Goal: Answer question/provide support: Share knowledge or assist other users

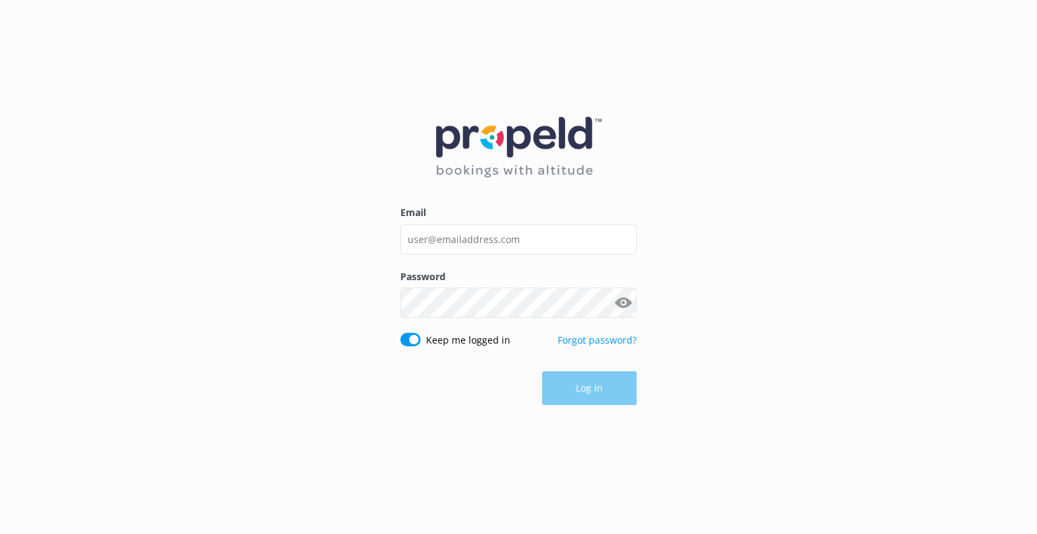
click at [527, 234] on input "Email" at bounding box center [519, 239] width 236 height 30
type input "[EMAIL_ADDRESS][DOMAIN_NAME]"
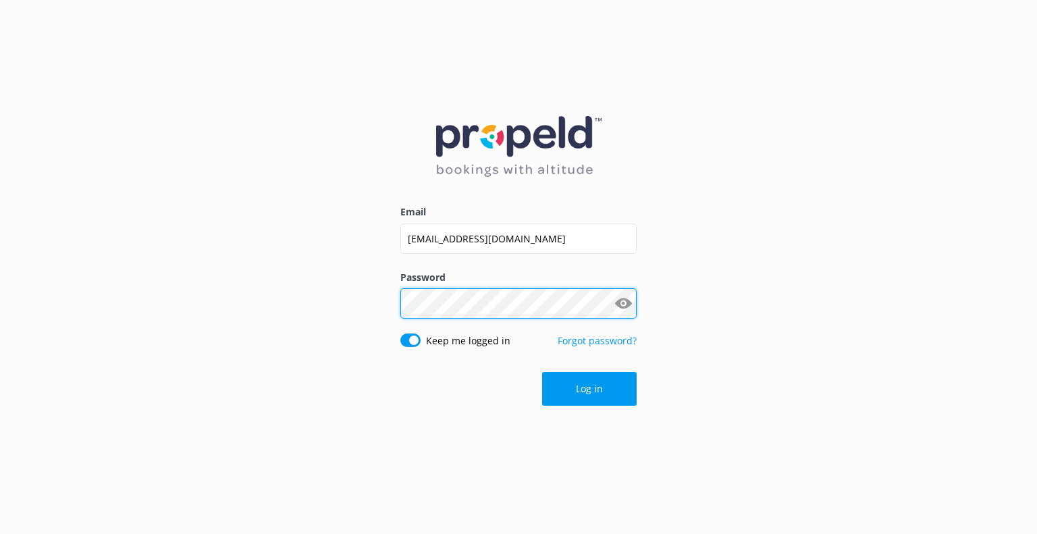
click button "Log in" at bounding box center [589, 389] width 95 height 34
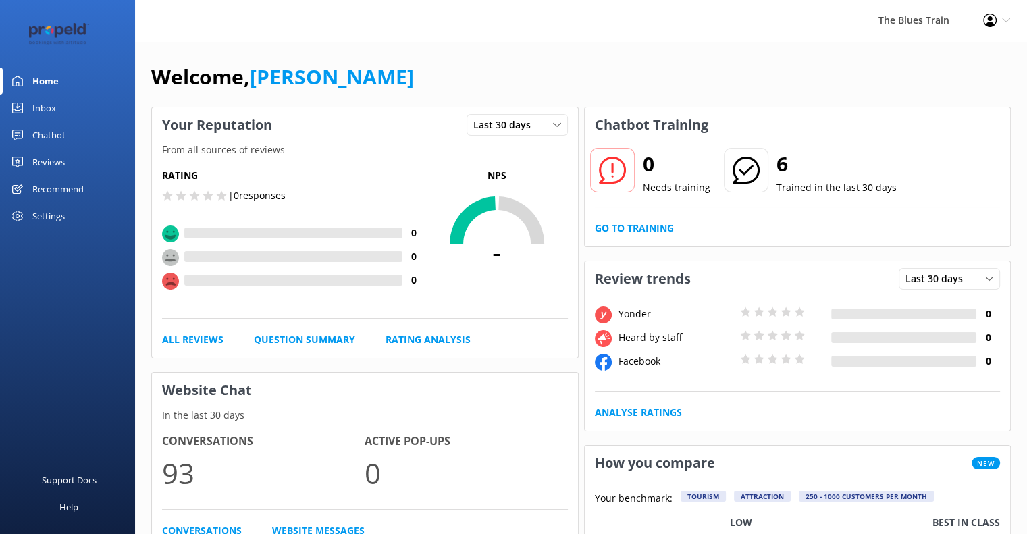
click at [68, 124] on link "Chatbot" at bounding box center [67, 135] width 135 height 27
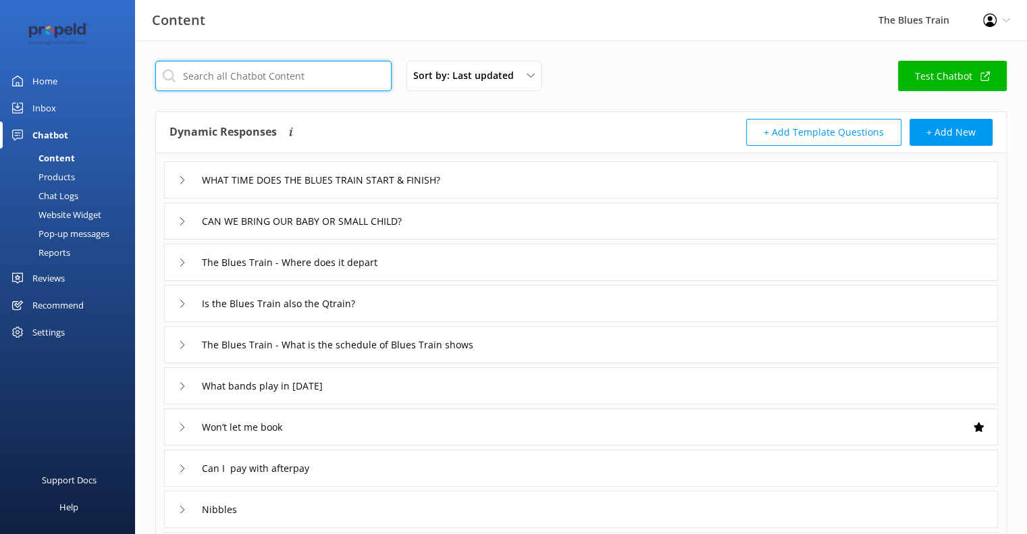
click at [311, 71] on input "text" at bounding box center [273, 76] width 236 height 30
type input "t"
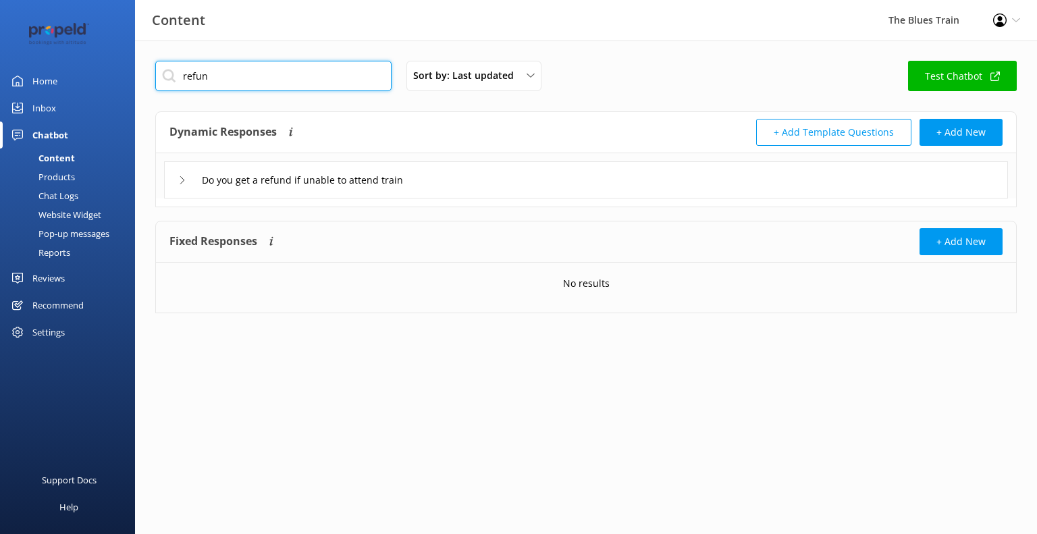
type input "refun"
click at [498, 176] on div "Do you get a refund if unable to attend train" at bounding box center [586, 179] width 844 height 37
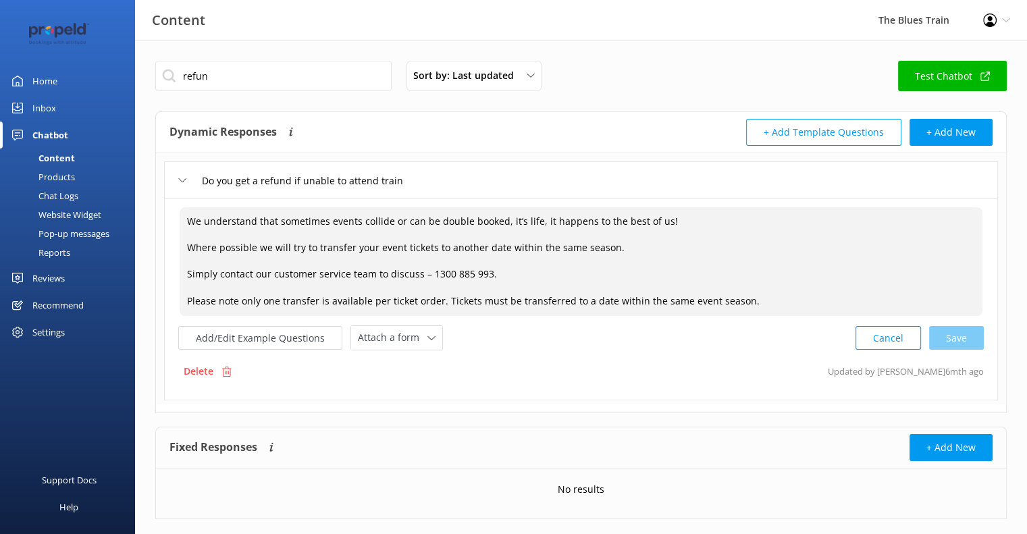
drag, startPoint x: 750, startPoint y: 297, endPoint x: 103, endPoint y: 212, distance: 653.2
click at [103, 212] on div "Content The Blues Train Profile Settings Logout Home Inbox Chatbot Content Prod…" at bounding box center [513, 300] width 1027 height 519
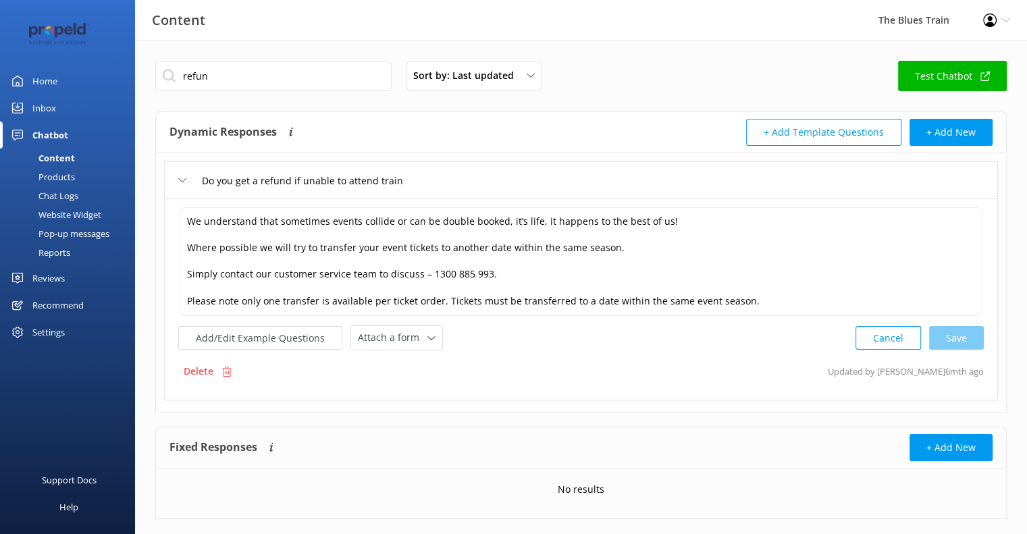
click at [70, 103] on link "Inbox" at bounding box center [67, 108] width 135 height 27
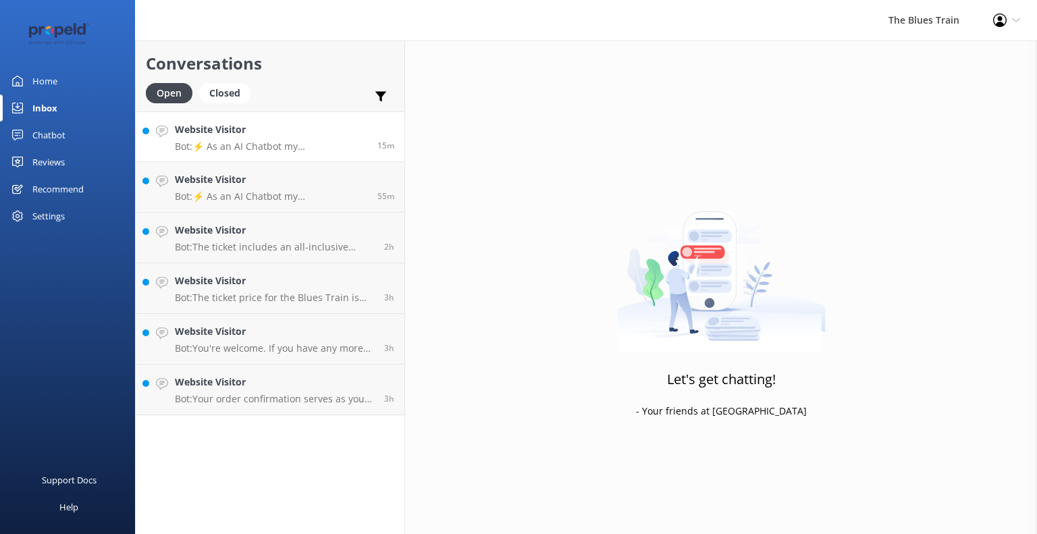
click at [240, 151] on p "Bot: ⚡ As an AI Chatbot my understanding of some questions is limited. Please r…" at bounding box center [271, 146] width 192 height 12
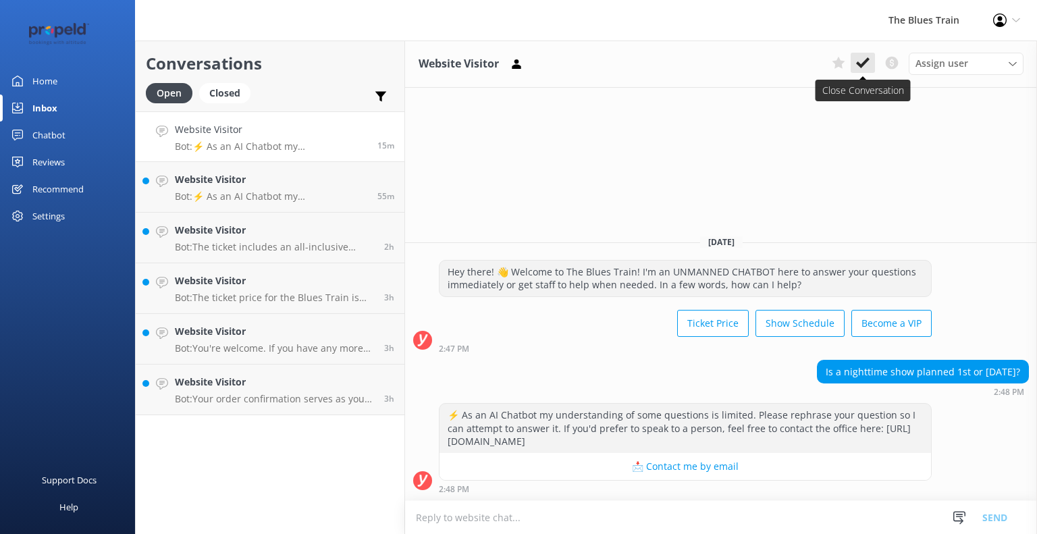
click at [867, 57] on icon at bounding box center [863, 63] width 14 height 14
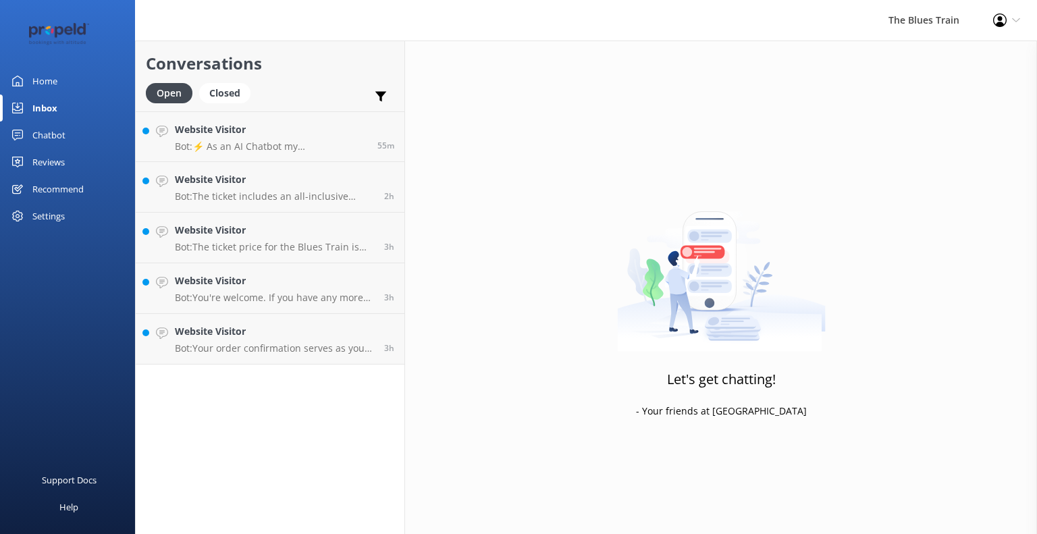
click at [339, 126] on h4 "Website Visitor" at bounding box center [271, 129] width 192 height 15
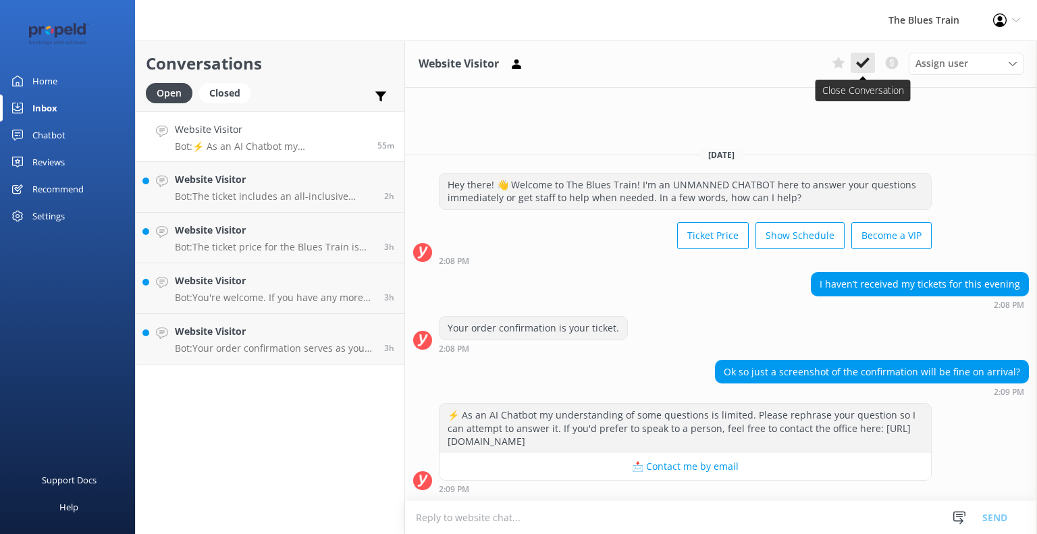
click at [867, 65] on icon at bounding box center [863, 63] width 14 height 14
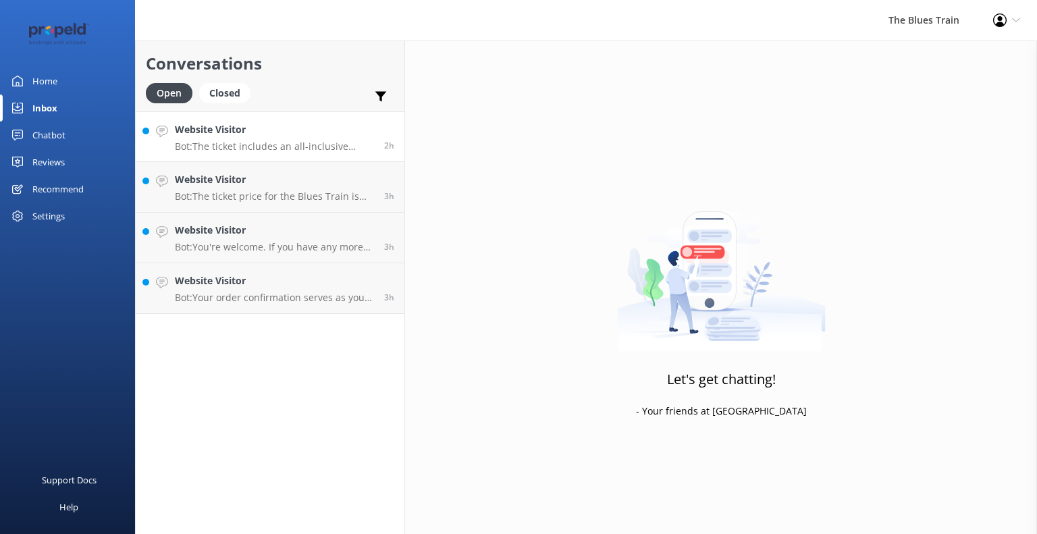
click at [346, 125] on h4 "Website Visitor" at bounding box center [274, 129] width 199 height 15
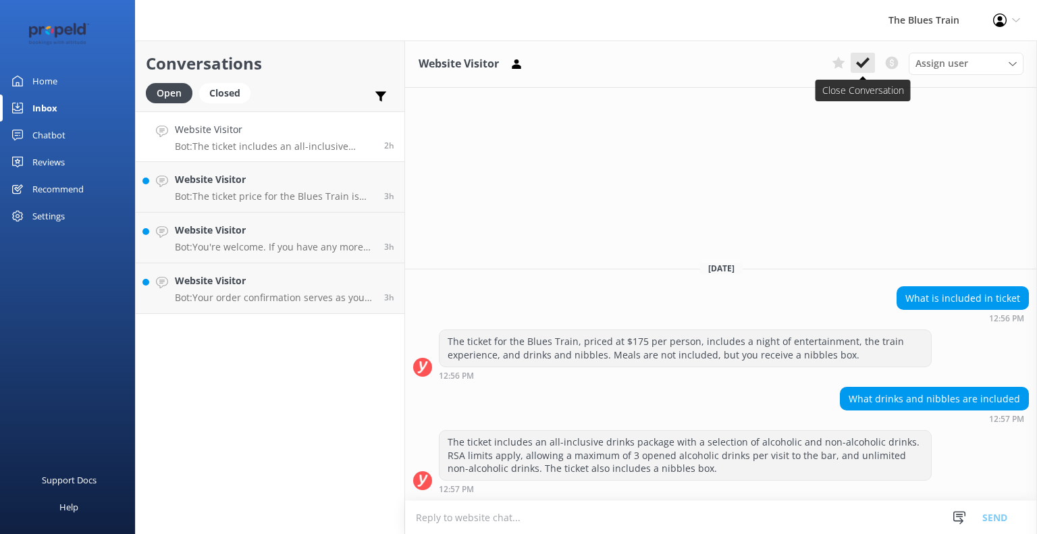
click at [865, 59] on icon at bounding box center [863, 63] width 14 height 14
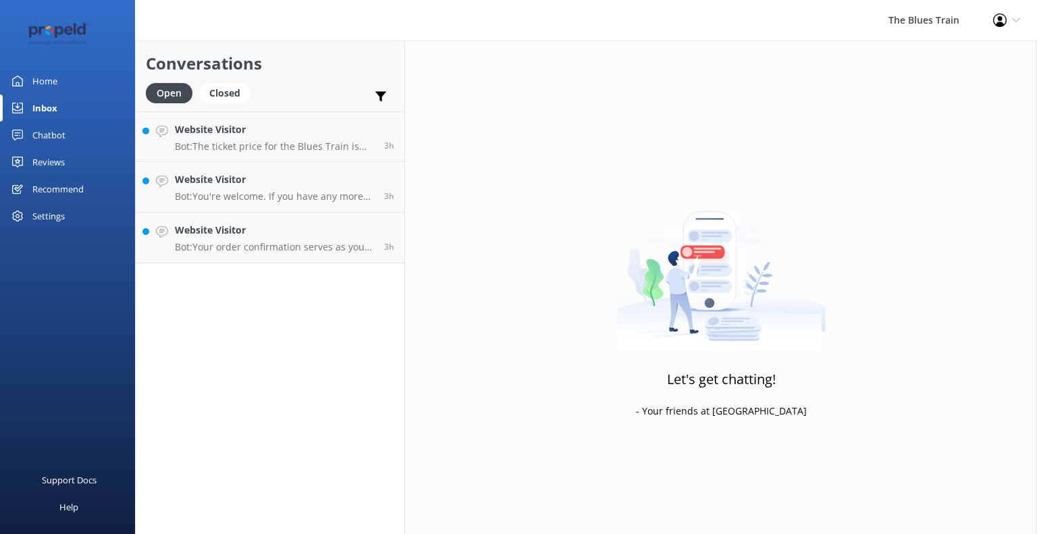
click at [281, 134] on h4 "Website Visitor" at bounding box center [274, 129] width 199 height 15
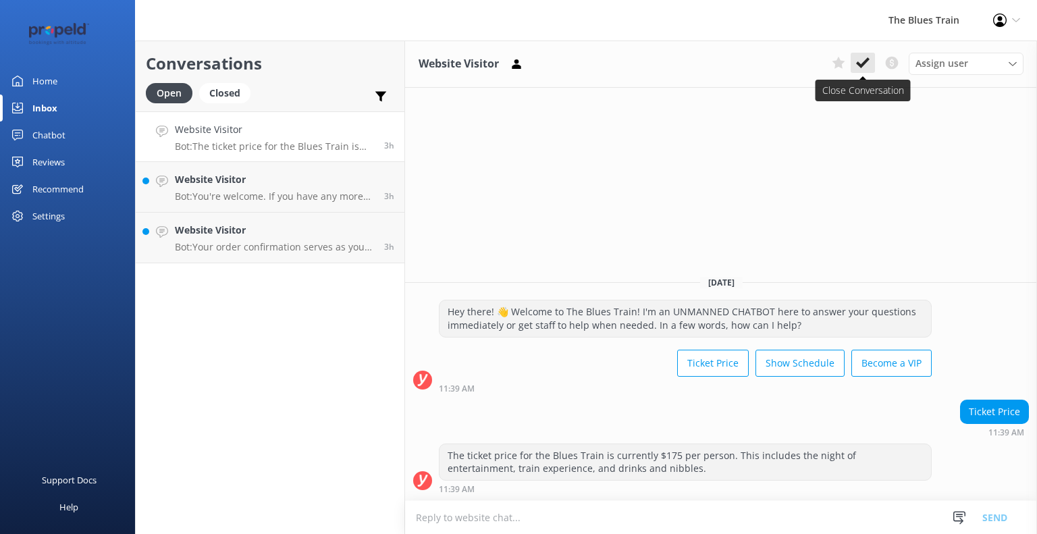
click at [867, 63] on icon at bounding box center [863, 63] width 14 height 14
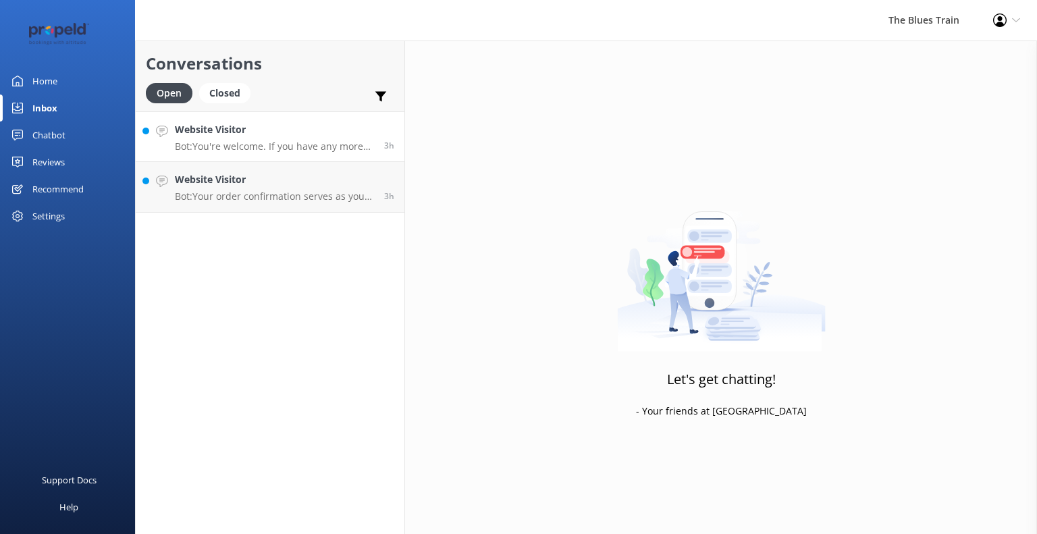
click at [330, 140] on p "Bot: You're welcome. If you have any more questions, feel free to ask!" at bounding box center [274, 146] width 199 height 12
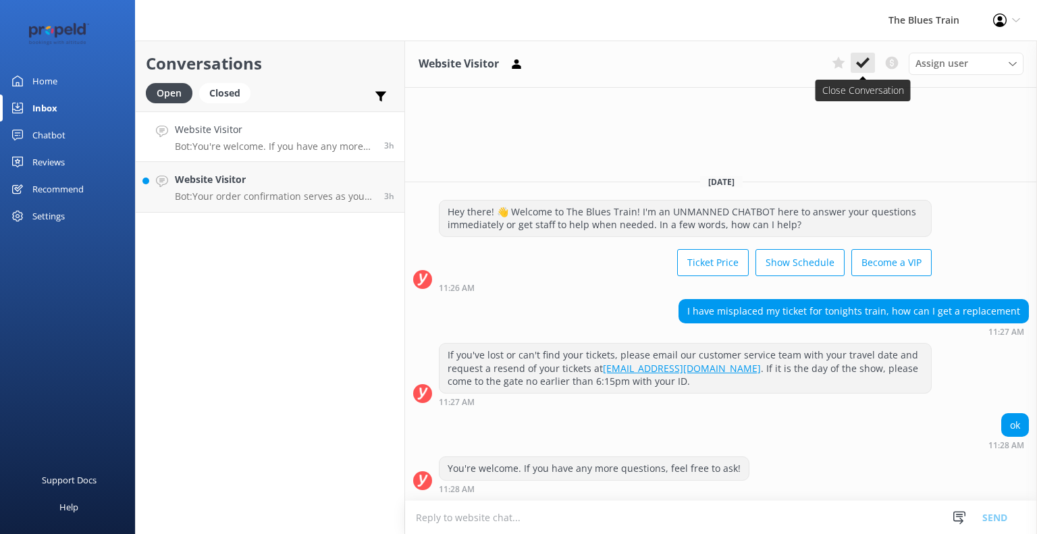
click at [865, 64] on use at bounding box center [863, 62] width 14 height 11
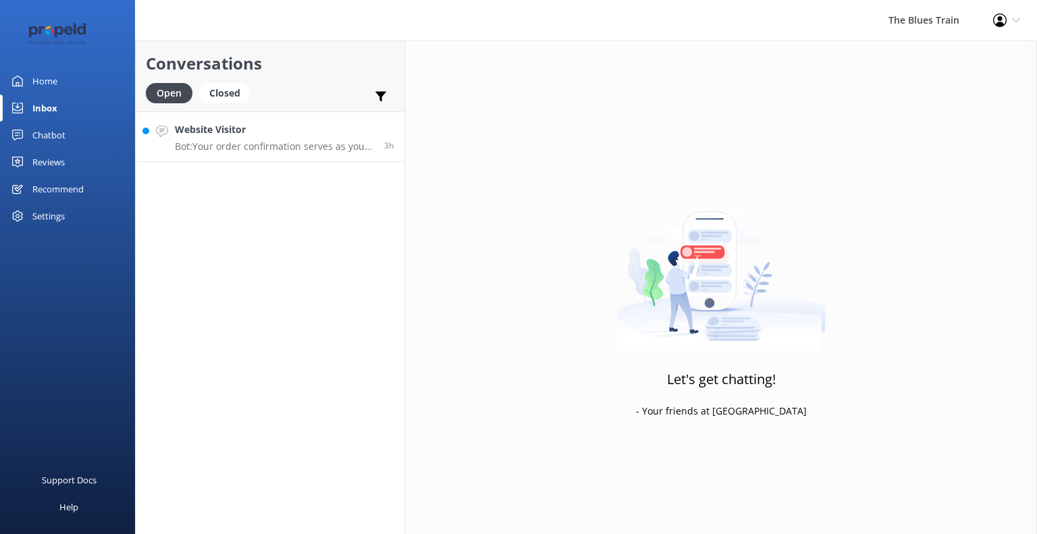
click at [308, 126] on h4 "Website Visitor" at bounding box center [274, 129] width 199 height 15
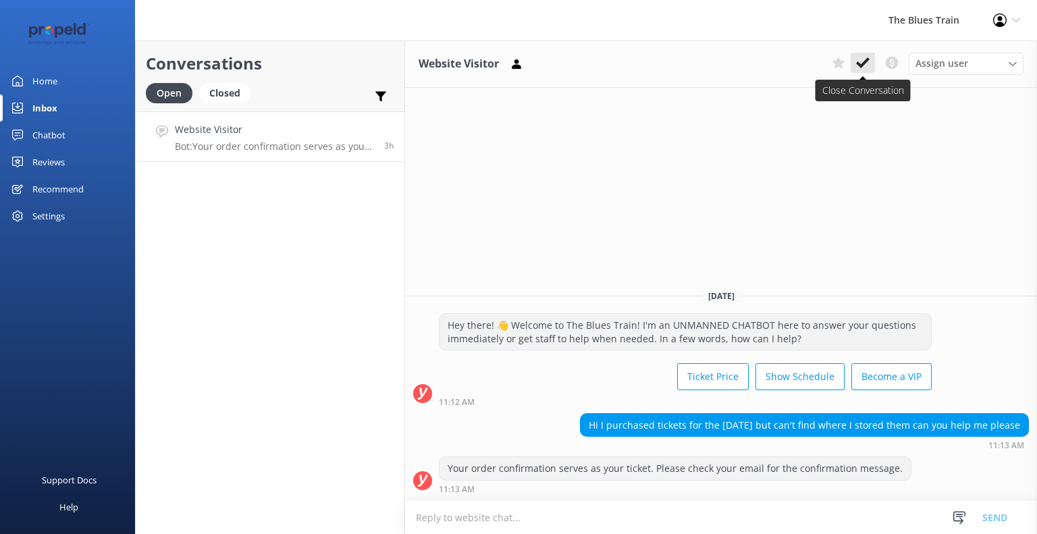
click at [869, 66] on icon at bounding box center [863, 63] width 14 height 14
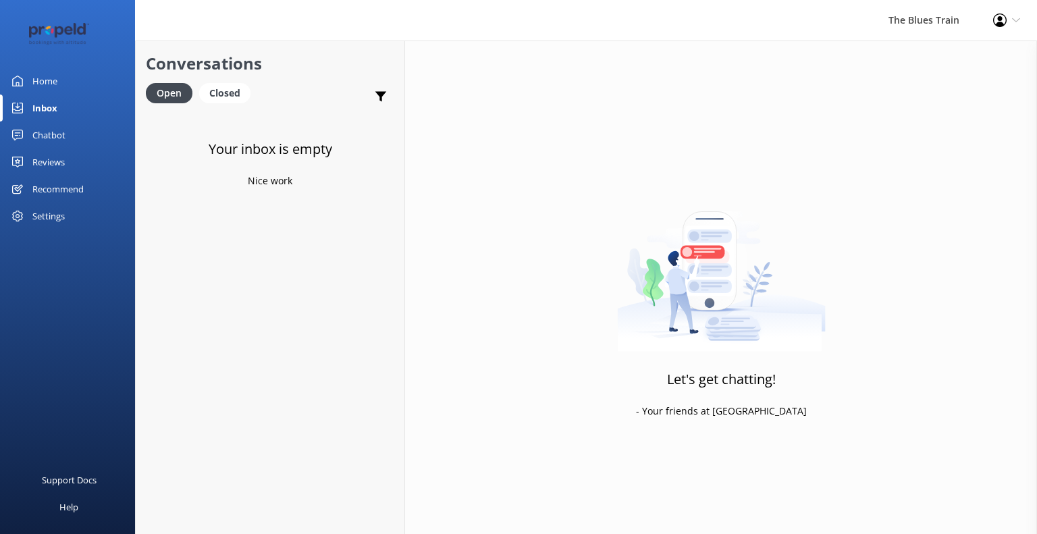
click at [64, 136] on div "Chatbot" at bounding box center [48, 135] width 33 height 27
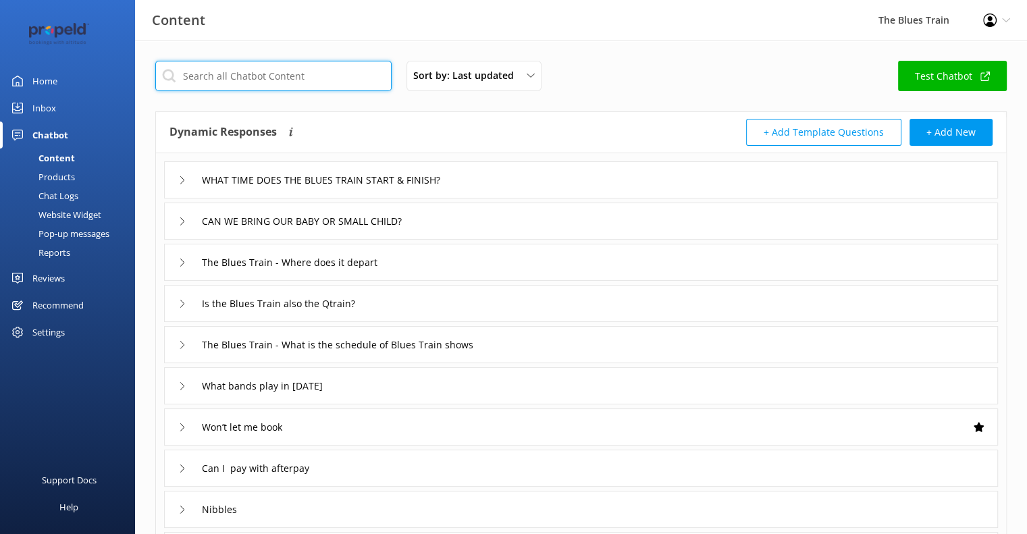
click at [309, 88] on input "text" at bounding box center [273, 76] width 236 height 30
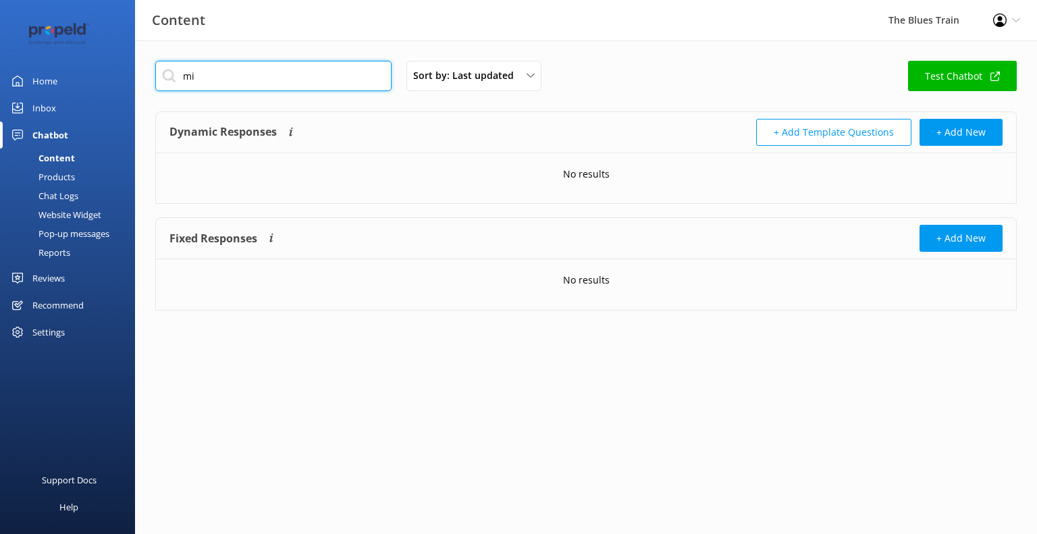
type input "m"
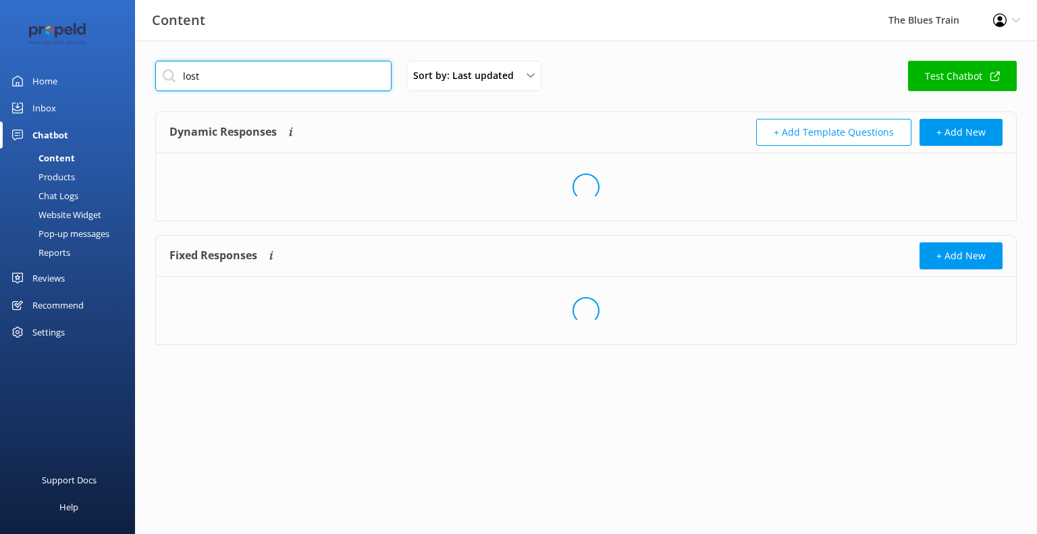
type input "lost"
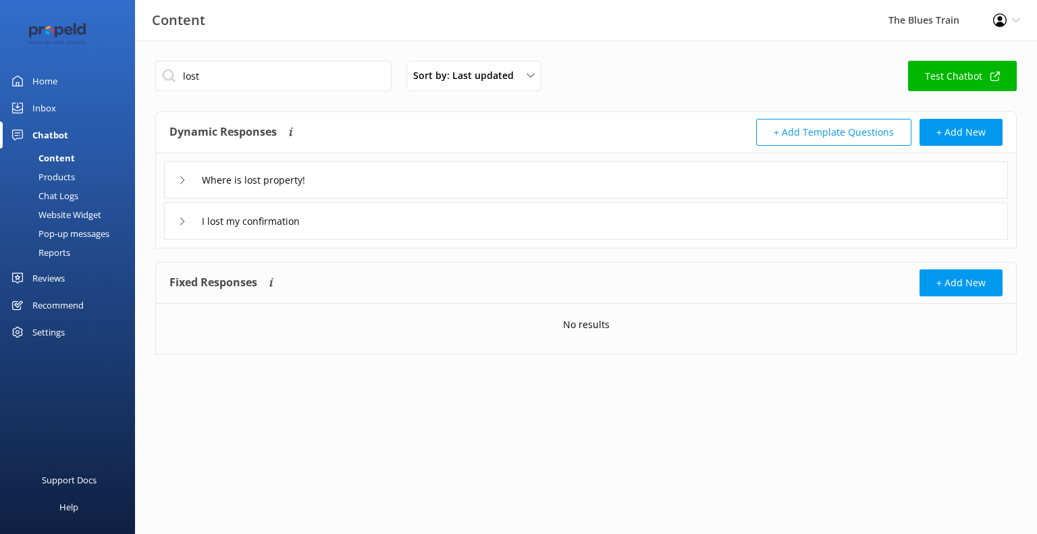
click at [349, 215] on div "I lost my confirmation" at bounding box center [586, 221] width 844 height 37
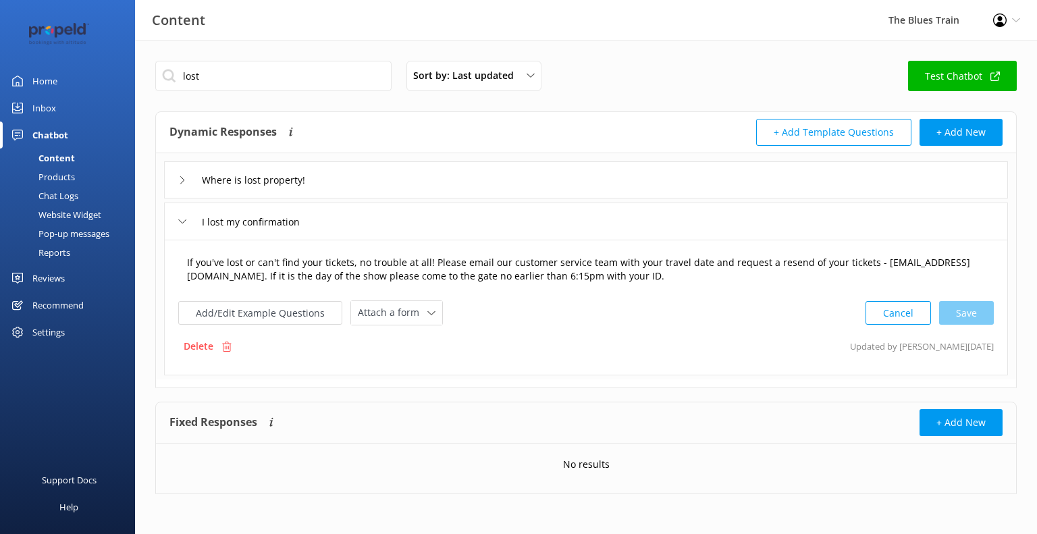
click at [622, 278] on textarea "If you've lost or can't find your tickets, no trouble at all! Please email our …" at bounding box center [586, 270] width 813 height 43
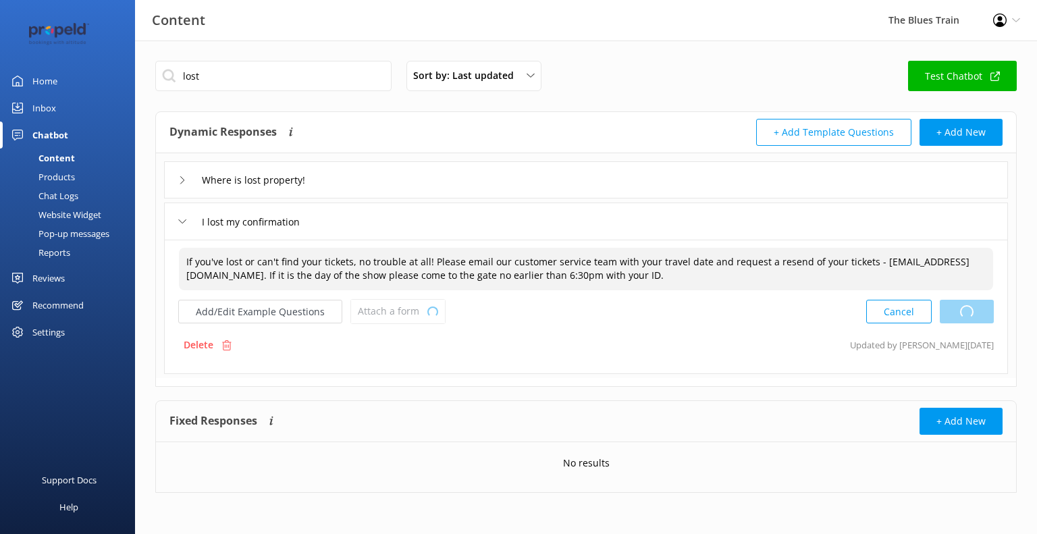
click at [979, 313] on div "Cancel Loading.." at bounding box center [931, 311] width 128 height 25
type textarea "If you've lost or can't find your tickets, no trouble at all! Please email our …"
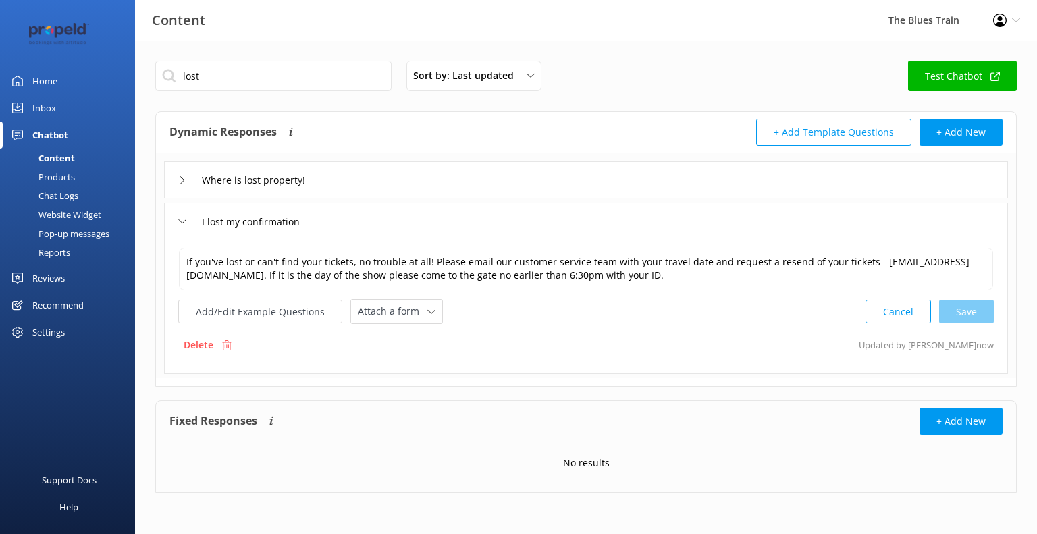
click at [63, 107] on link "Inbox" at bounding box center [67, 108] width 135 height 27
